Goal: Navigation & Orientation: Find specific page/section

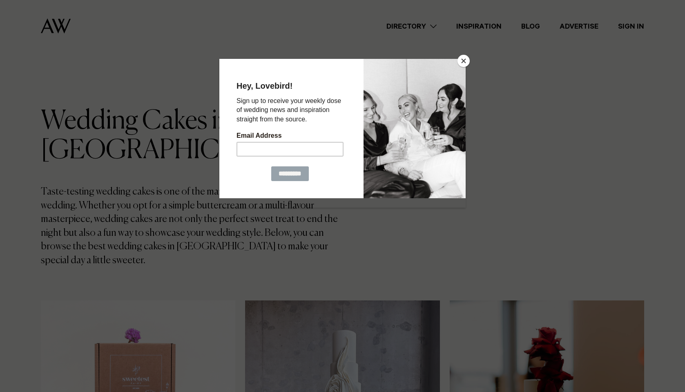
click at [462, 62] on button "Close" at bounding box center [464, 61] width 12 height 12
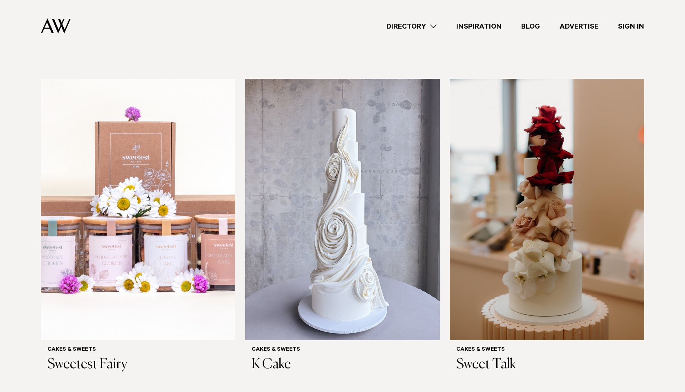
scroll to position [209, 0]
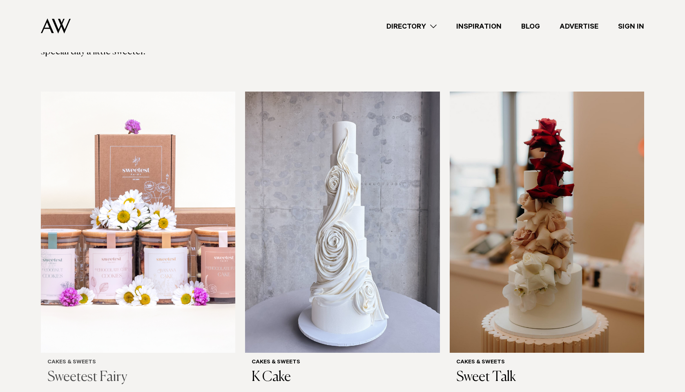
click at [69, 369] on h3 "Sweetest Fairy" at bounding box center [137, 377] width 181 height 17
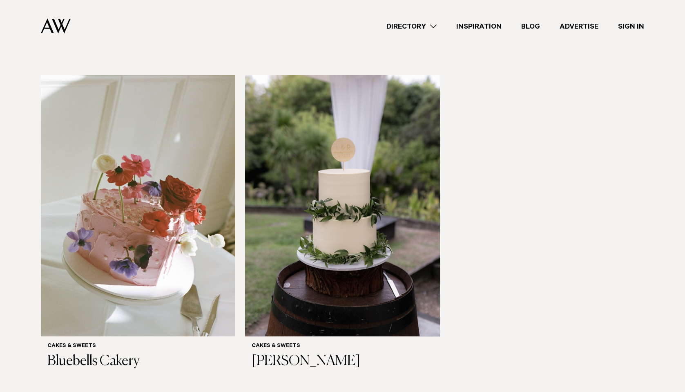
scroll to position [549, 0]
click at [367, 227] on img at bounding box center [342, 205] width 194 height 261
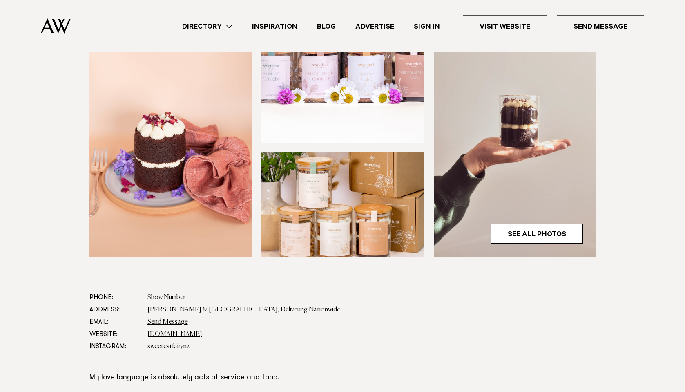
scroll to position [223, 0]
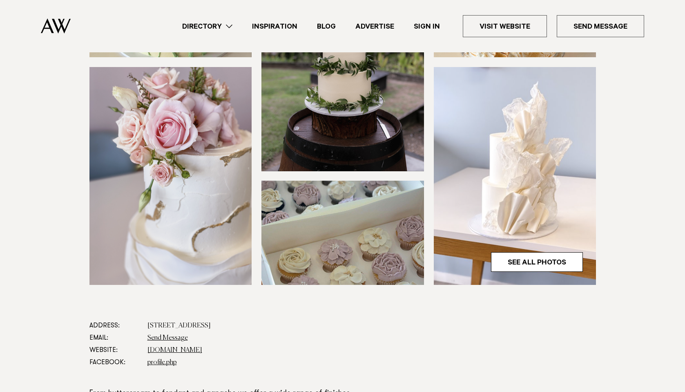
scroll to position [194, 0]
click at [188, 351] on link "www.jennamareecakes.co.nz" at bounding box center [174, 349] width 55 height 7
